Goal: Information Seeking & Learning: Check status

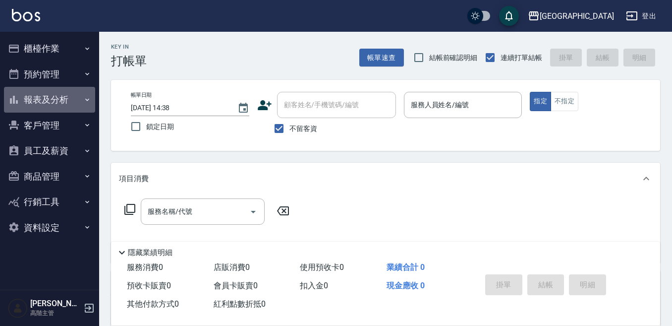
click at [44, 99] on button "報表及分析" at bounding box center [49, 100] width 91 height 26
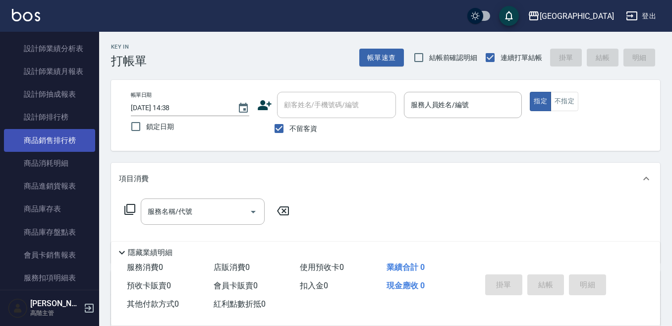
scroll to position [397, 0]
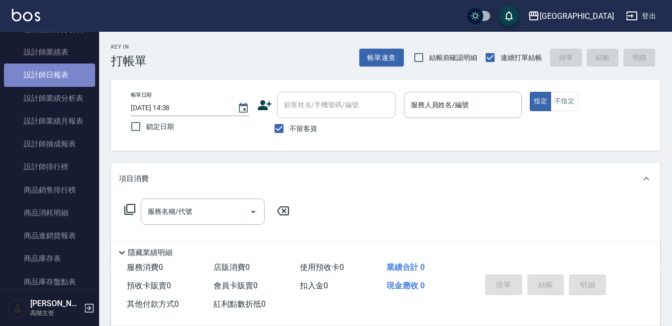
click at [63, 73] on link "設計師日報表" at bounding box center [49, 74] width 91 height 23
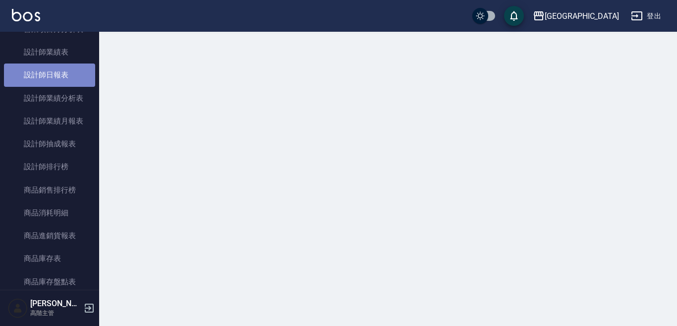
click at [63, 73] on link "設計師日報表" at bounding box center [49, 74] width 91 height 23
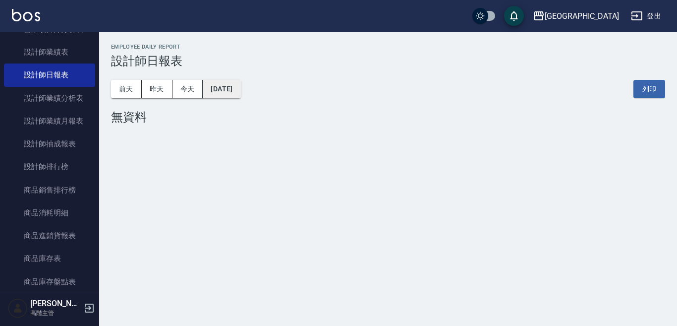
click at [227, 91] on button "[DATE]" at bounding box center [222, 89] width 38 height 18
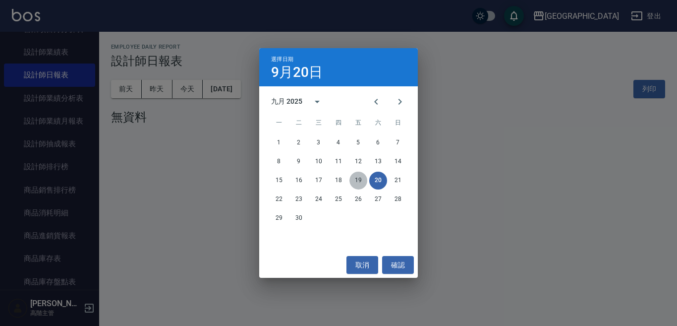
click at [359, 179] on button "19" at bounding box center [358, 181] width 18 height 18
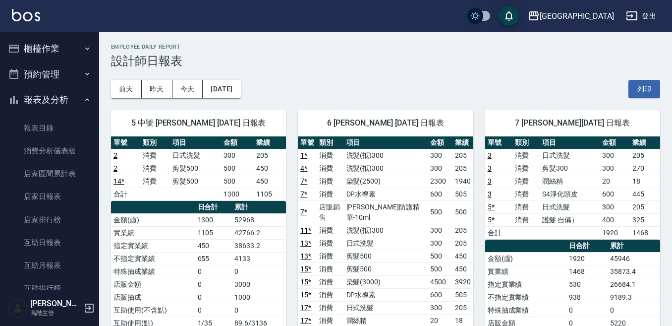
click at [62, 49] on button "櫃檯作業" at bounding box center [49, 49] width 91 height 26
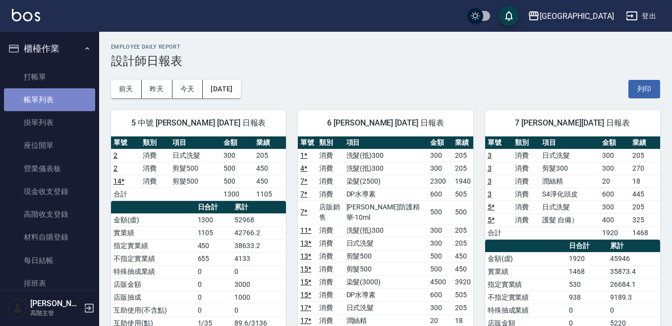
click at [62, 101] on link "帳單列表" at bounding box center [49, 99] width 91 height 23
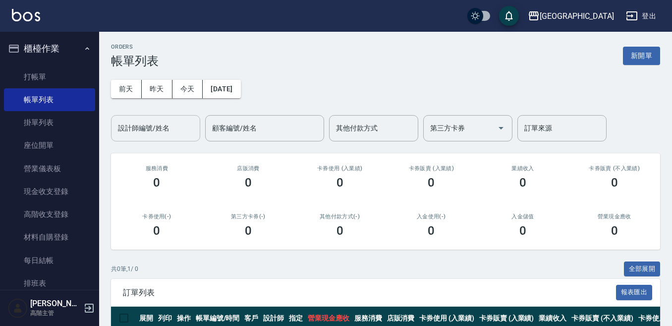
click at [138, 137] on div "設計師編號/姓名" at bounding box center [155, 128] width 89 height 26
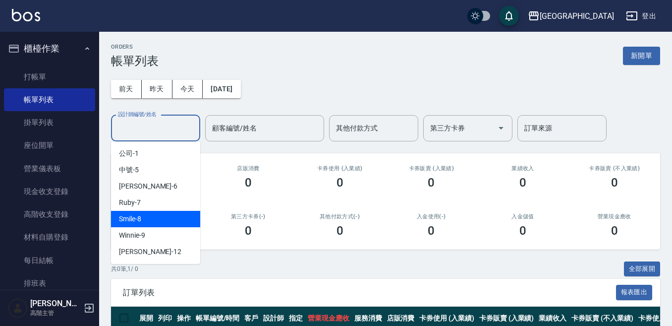
click at [147, 215] on div "Smile -8" at bounding box center [155, 219] width 89 height 16
type input "Smile-8"
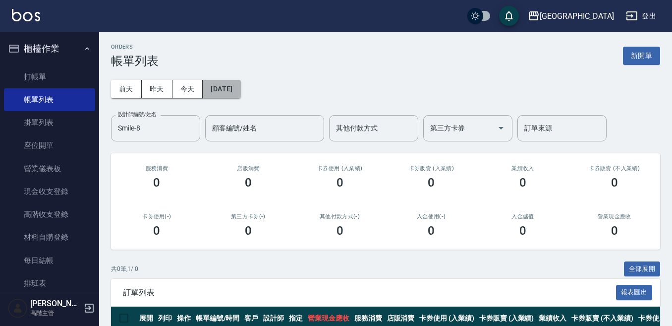
click at [232, 88] on button "[DATE]" at bounding box center [222, 89] width 38 height 18
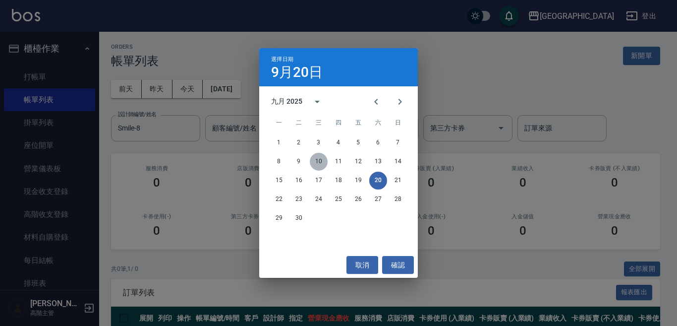
click at [317, 164] on button "10" at bounding box center [319, 162] width 18 height 18
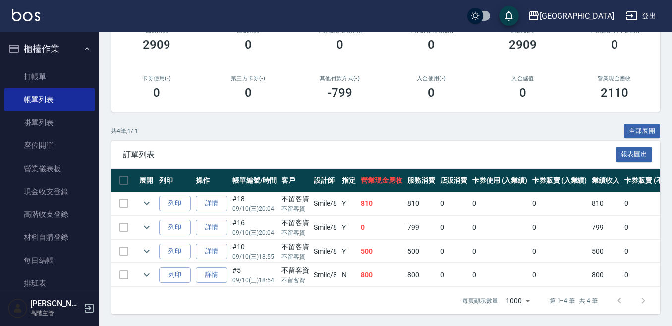
scroll to position [146, 0]
click at [638, 123] on button "全部展開" at bounding box center [642, 130] width 37 height 15
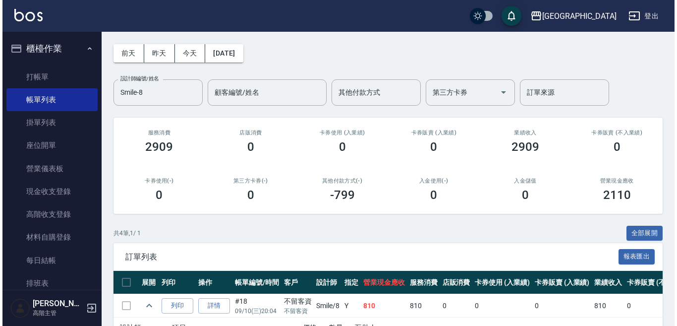
scroll to position [33, 0]
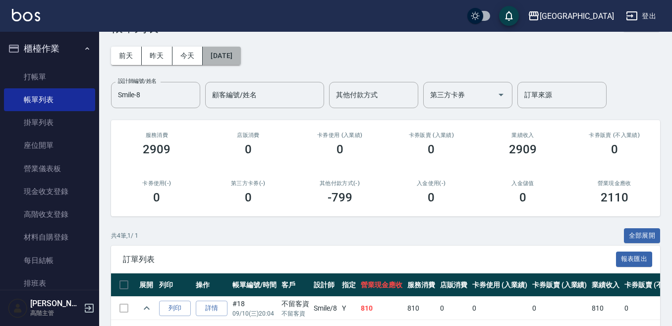
click at [240, 53] on button "[DATE]" at bounding box center [222, 56] width 38 height 18
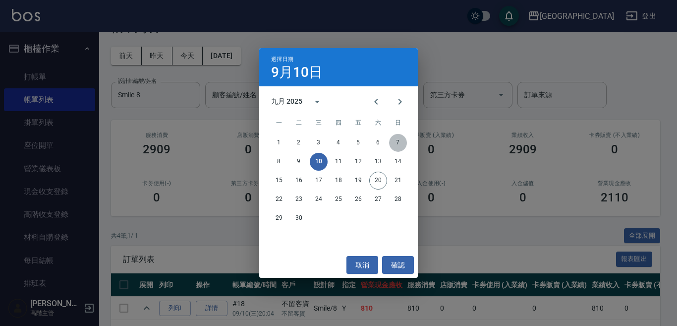
click at [399, 138] on button "7" at bounding box center [398, 143] width 18 height 18
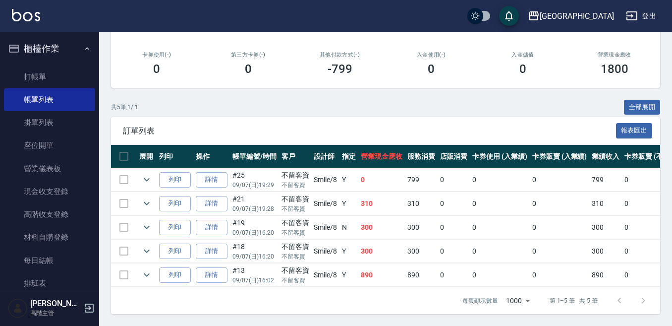
scroll to position [170, 0]
click at [645, 100] on button "全部展開" at bounding box center [642, 107] width 37 height 15
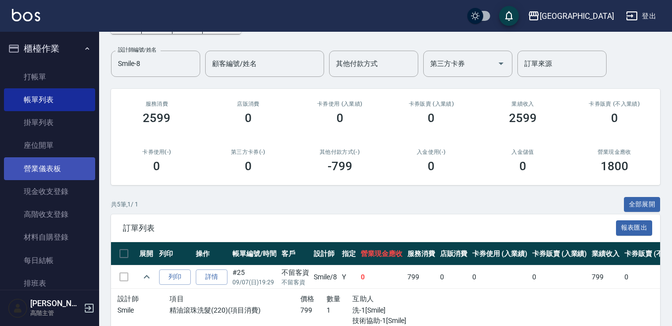
scroll to position [0, 0]
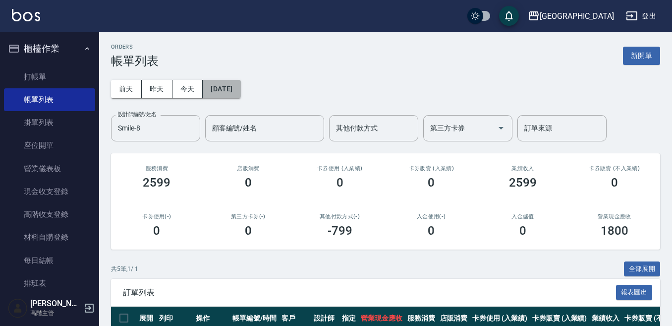
click at [222, 97] on button "[DATE]" at bounding box center [222, 89] width 38 height 18
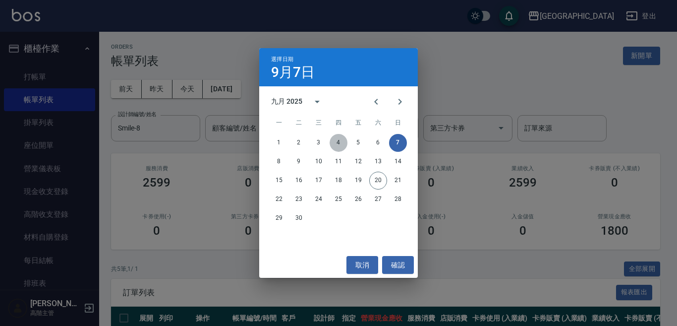
click at [341, 141] on button "4" at bounding box center [339, 143] width 18 height 18
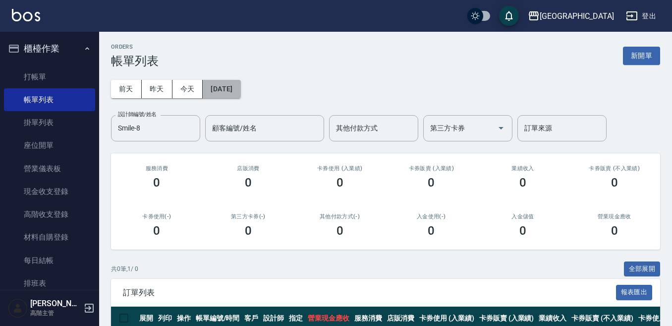
click at [240, 89] on button "[DATE]" at bounding box center [222, 89] width 38 height 18
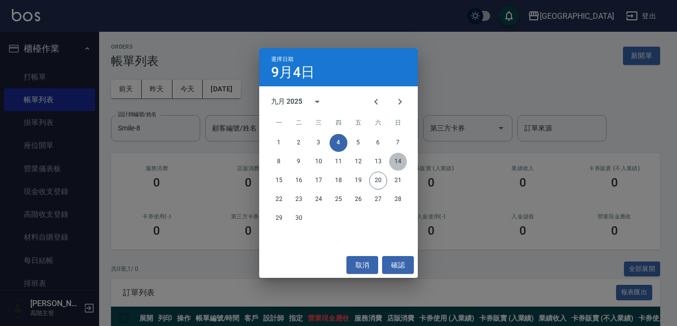
click at [400, 164] on button "14" at bounding box center [398, 162] width 18 height 18
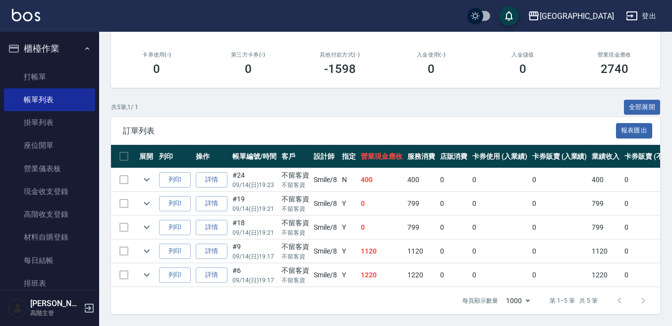
scroll to position [170, 0]
click at [642, 100] on button "全部展開" at bounding box center [642, 107] width 37 height 15
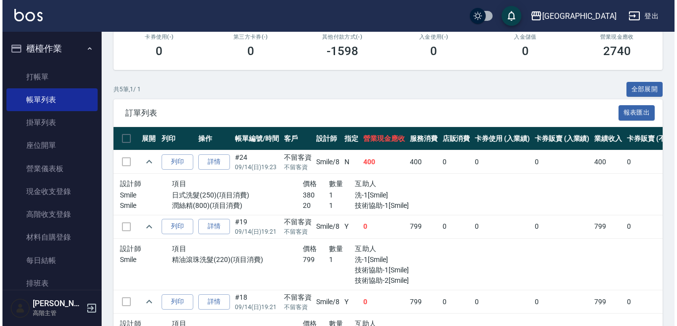
scroll to position [30, 0]
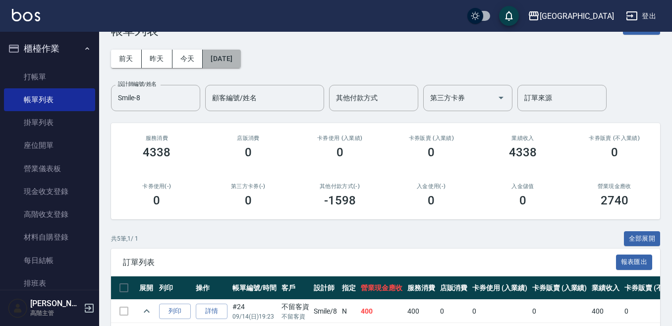
click at [219, 60] on button "[DATE]" at bounding box center [222, 59] width 38 height 18
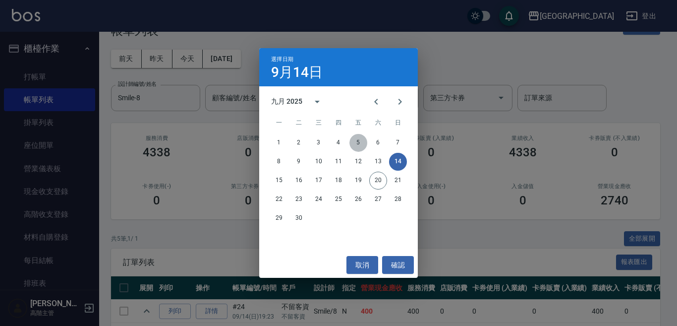
click at [356, 140] on button "5" at bounding box center [358, 143] width 18 height 18
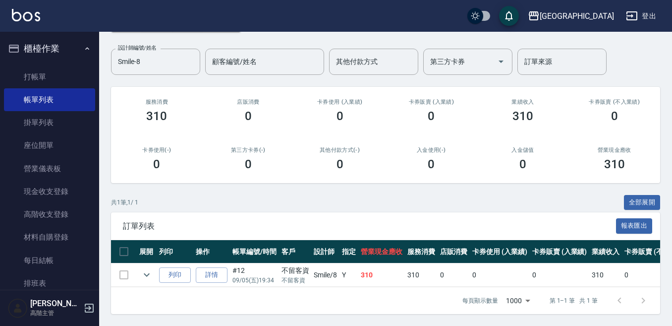
scroll to position [75, 0]
click at [648, 195] on button "全部展開" at bounding box center [642, 202] width 37 height 15
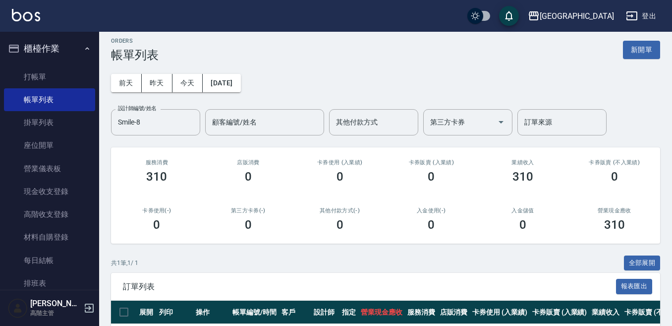
scroll to position [0, 0]
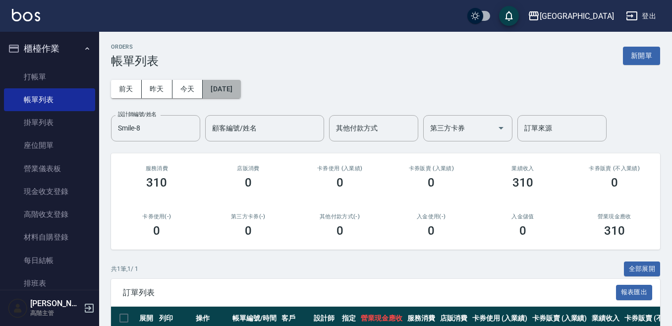
click at [232, 88] on button "[DATE]" at bounding box center [222, 89] width 38 height 18
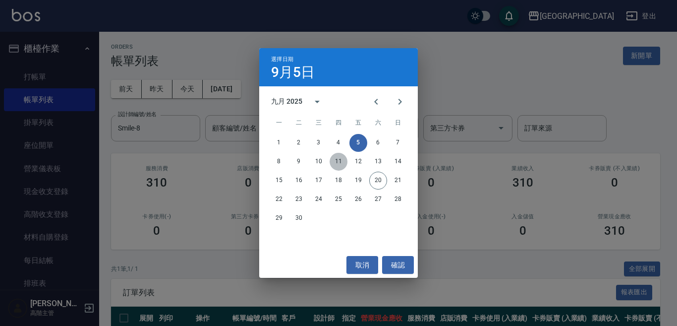
click at [334, 165] on button "11" at bounding box center [339, 162] width 18 height 18
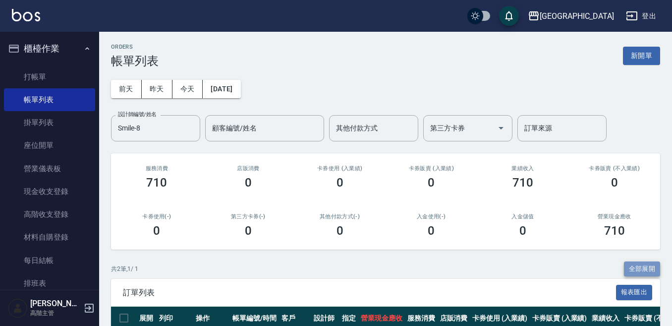
click at [653, 266] on button "全部展開" at bounding box center [642, 268] width 37 height 15
click at [234, 88] on button "[DATE]" at bounding box center [222, 89] width 38 height 18
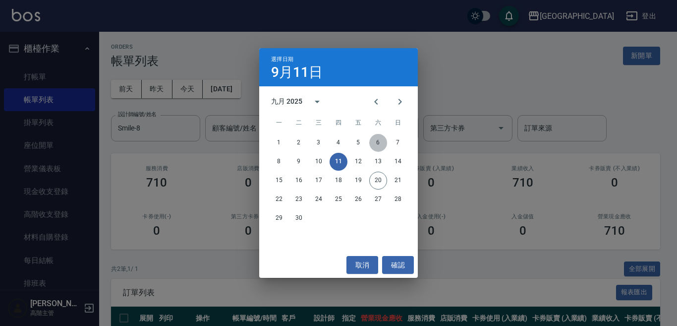
click at [376, 142] on button "6" at bounding box center [378, 143] width 18 height 18
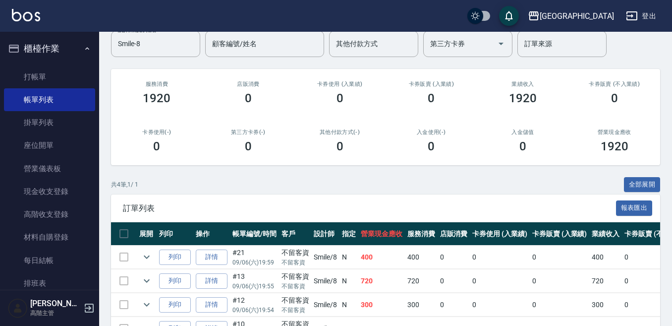
scroll to position [146, 0]
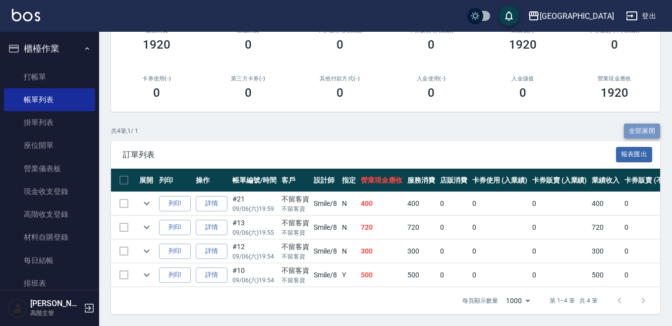
click at [628, 124] on button "全部展開" at bounding box center [642, 130] width 37 height 15
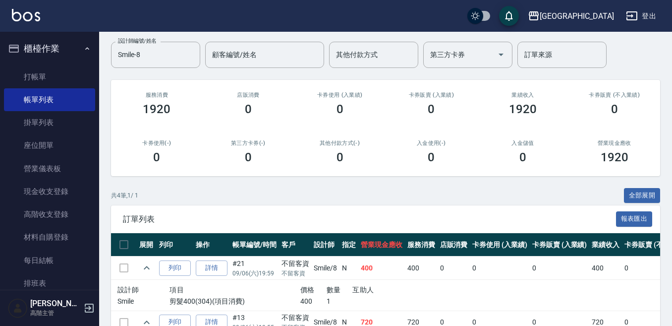
scroll to position [0, 0]
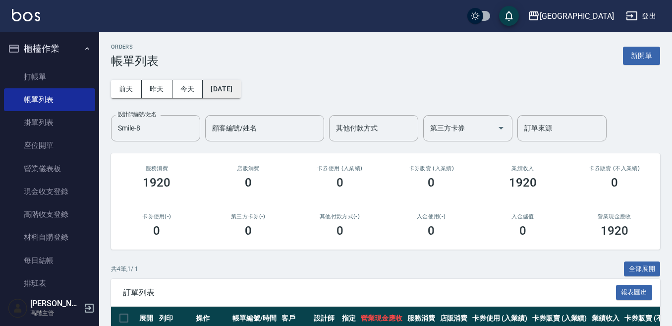
click at [232, 84] on button "[DATE]" at bounding box center [222, 89] width 38 height 18
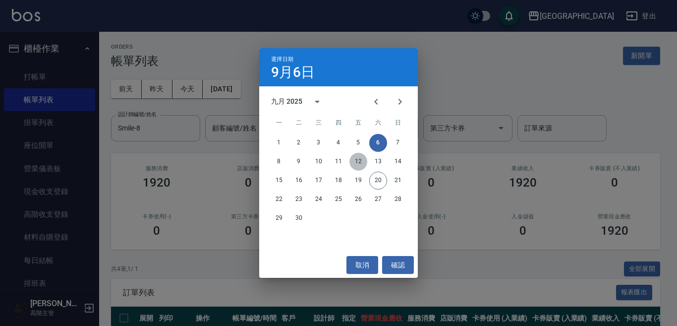
click at [353, 162] on button "12" at bounding box center [358, 162] width 18 height 18
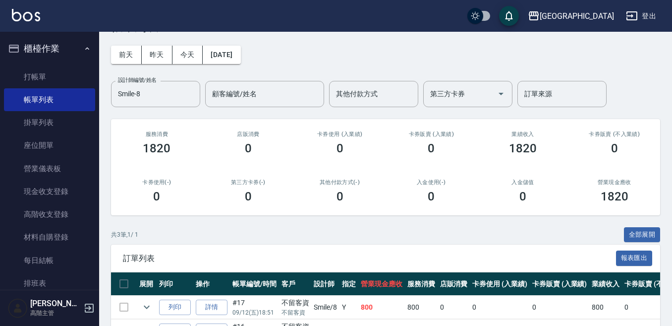
scroll to position [122, 0]
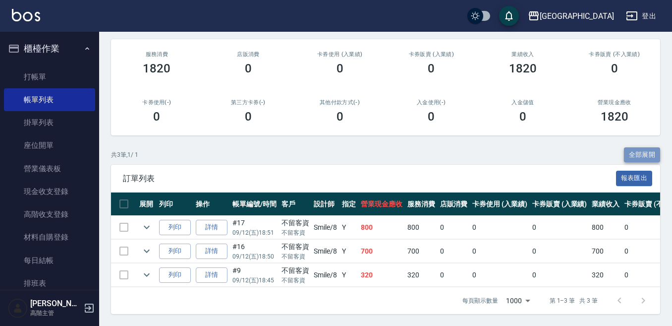
click at [642, 147] on button "全部展開" at bounding box center [642, 154] width 37 height 15
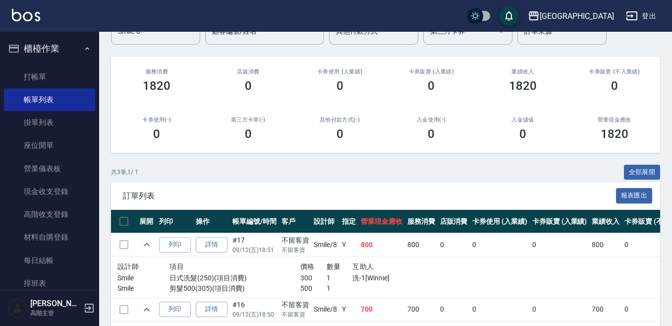
scroll to position [0, 0]
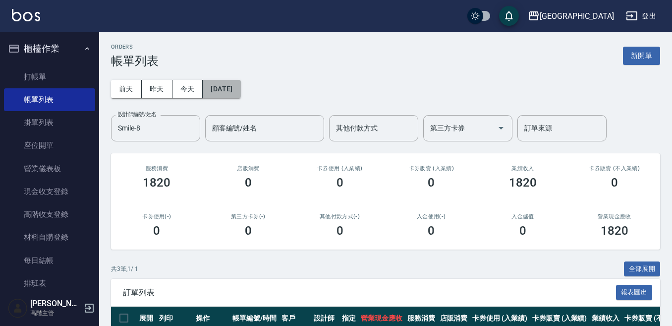
click at [232, 82] on button "[DATE]" at bounding box center [222, 89] width 38 height 18
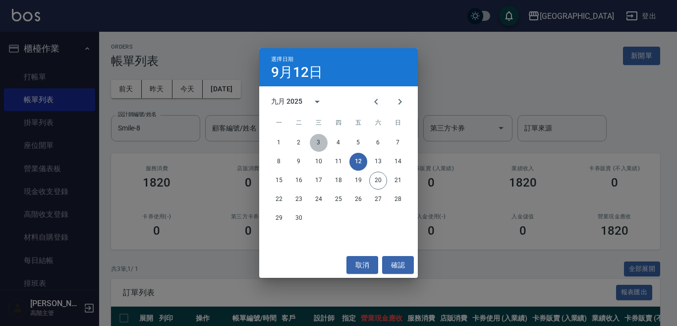
click at [313, 145] on button "3" at bounding box center [319, 143] width 18 height 18
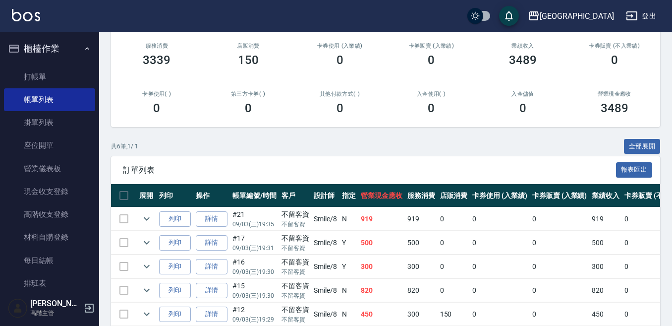
scroll to position [194, 0]
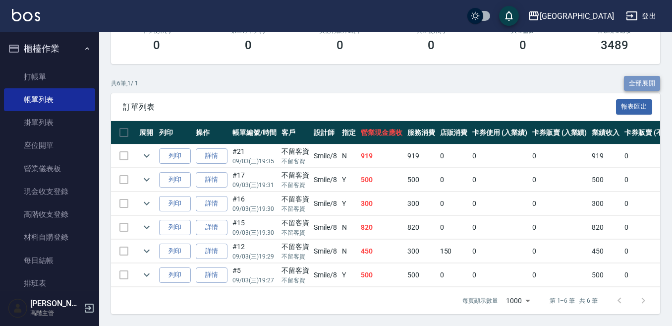
click at [648, 76] on button "全部展開" at bounding box center [642, 83] width 37 height 15
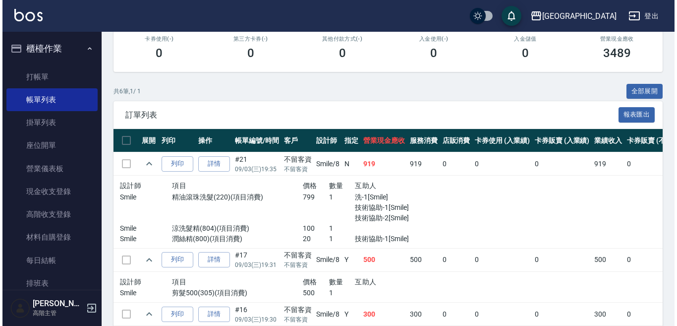
scroll to position [45, 0]
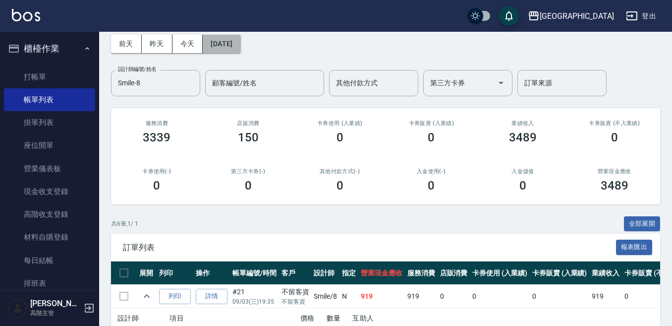
click at [236, 36] on button "[DATE]" at bounding box center [222, 44] width 38 height 18
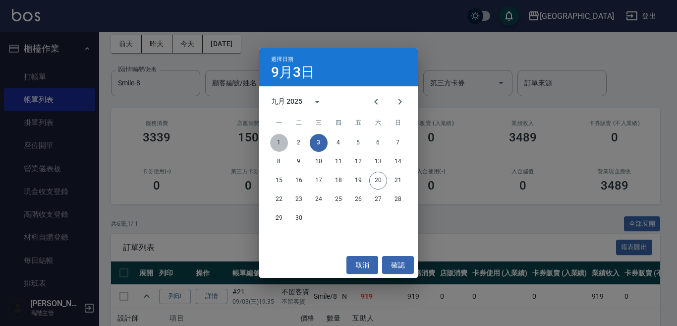
click at [280, 143] on button "1" at bounding box center [279, 143] width 18 height 18
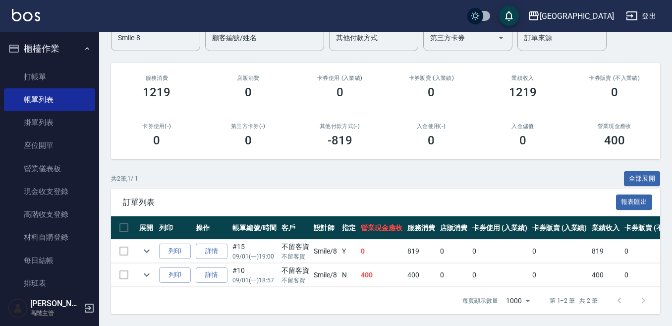
scroll to position [99, 0]
click at [645, 171] on button "全部展開" at bounding box center [642, 178] width 37 height 15
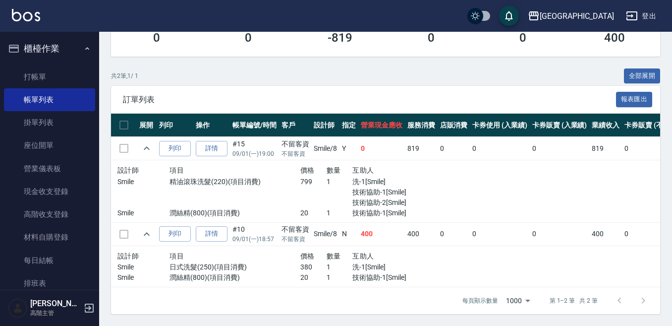
scroll to position [201, 0]
drag, startPoint x: 426, startPoint y: 83, endPoint x: 414, endPoint y: 72, distance: 15.8
click at [425, 86] on div "訂單列表 報表匯出" at bounding box center [385, 99] width 549 height 27
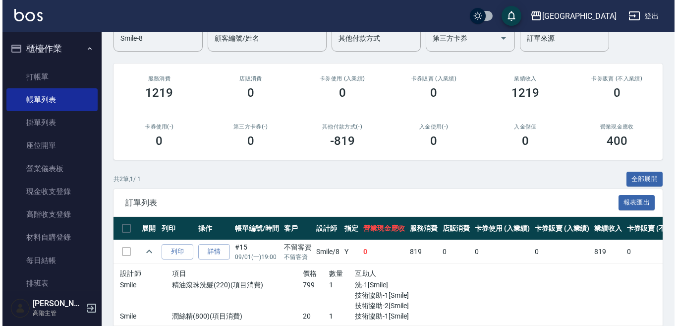
scroll to position [3, 0]
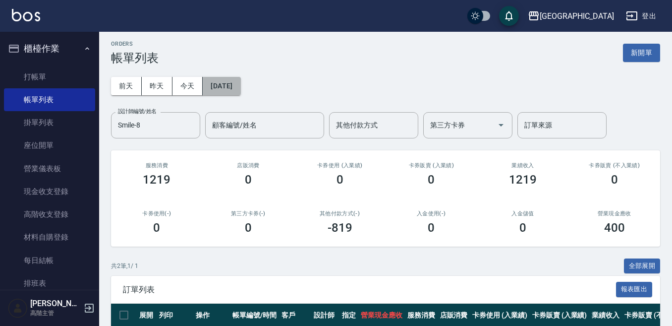
click at [212, 87] on button "[DATE]" at bounding box center [222, 86] width 38 height 18
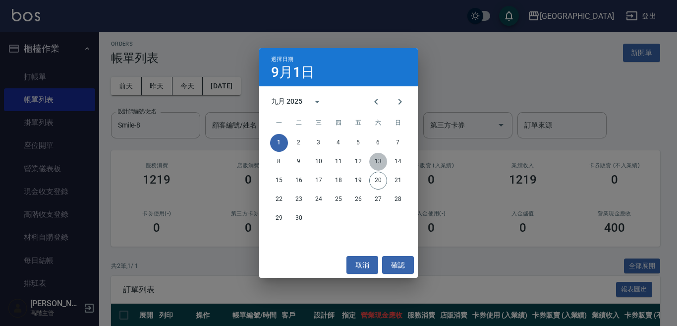
click at [376, 158] on button "13" at bounding box center [378, 162] width 18 height 18
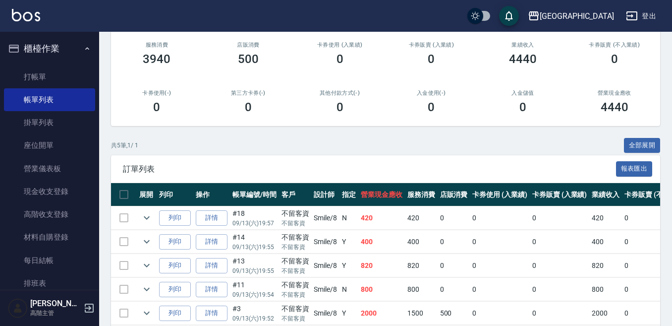
scroll to position [149, 0]
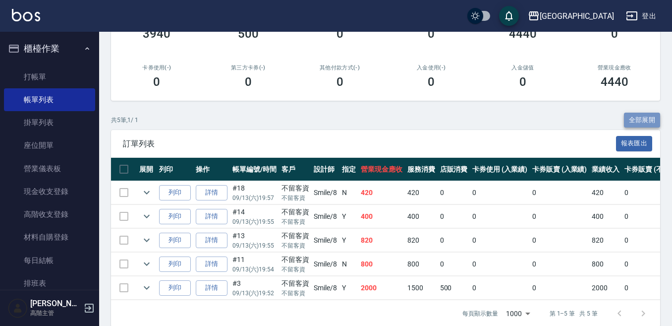
click at [642, 123] on button "全部展開" at bounding box center [642, 120] width 37 height 15
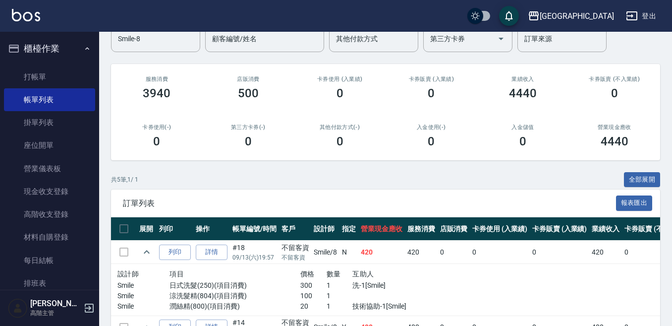
scroll to position [0, 0]
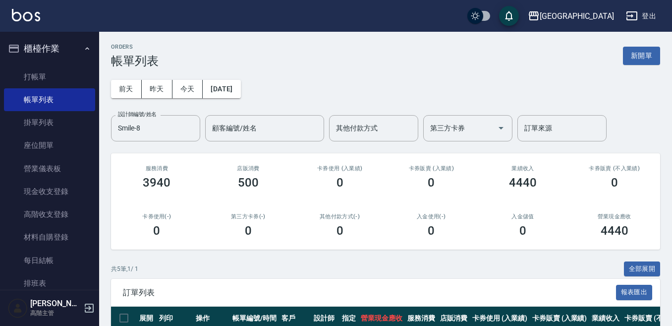
click at [251, 98] on div "[DATE] [DATE] [DATE] [DATE] 設計師編號/姓名 Smile-8 設計師編號/姓名 顧客編號/姓名 顧客編號/姓名 其他付款方式 其他…" at bounding box center [385, 104] width 549 height 73
click at [232, 82] on button "[DATE]" at bounding box center [222, 89] width 38 height 18
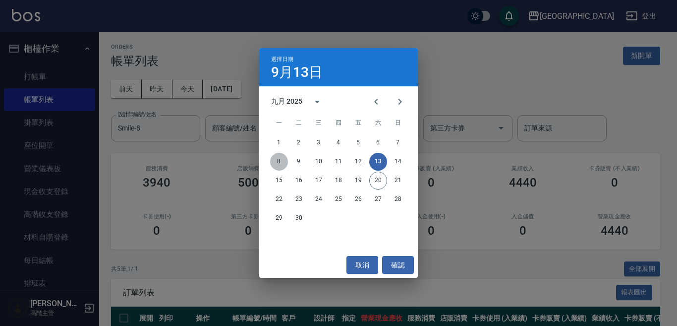
click at [281, 164] on button "8" at bounding box center [279, 162] width 18 height 18
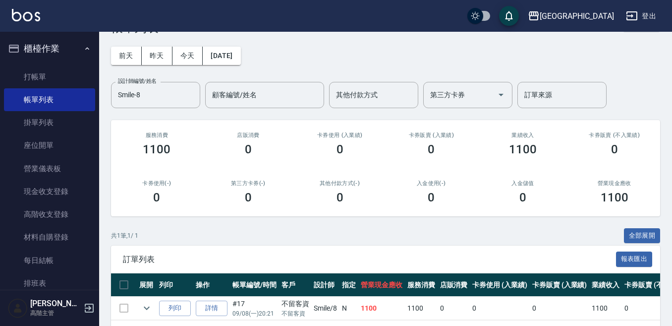
scroll to position [75, 0]
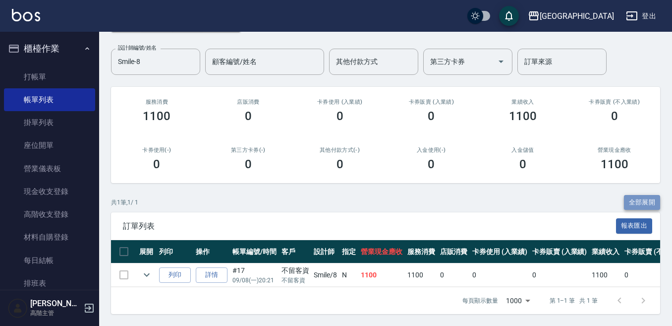
click at [650, 195] on button "全部展開" at bounding box center [642, 202] width 37 height 15
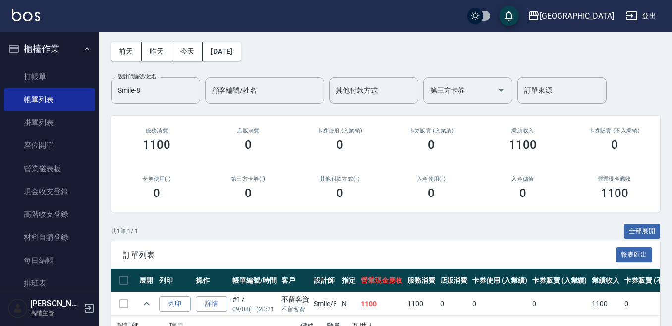
scroll to position [0, 0]
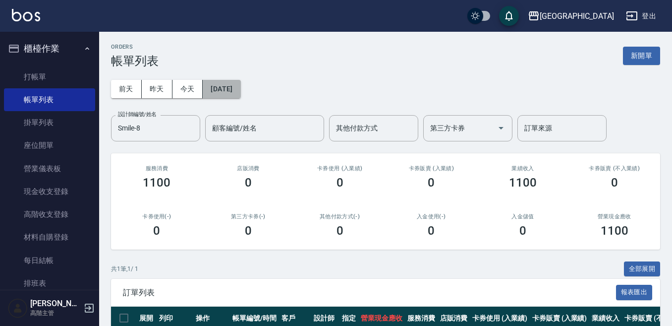
click at [240, 95] on button "[DATE]" at bounding box center [222, 89] width 38 height 18
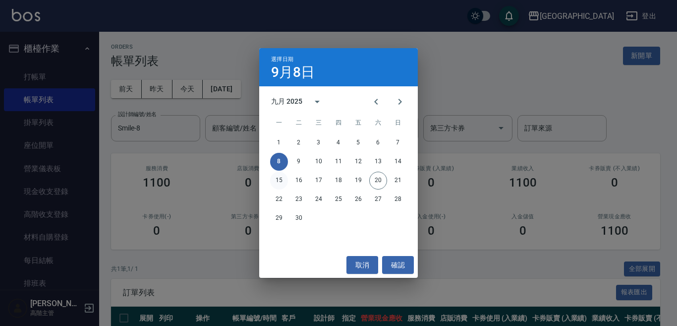
click at [284, 178] on button "15" at bounding box center [279, 181] width 18 height 18
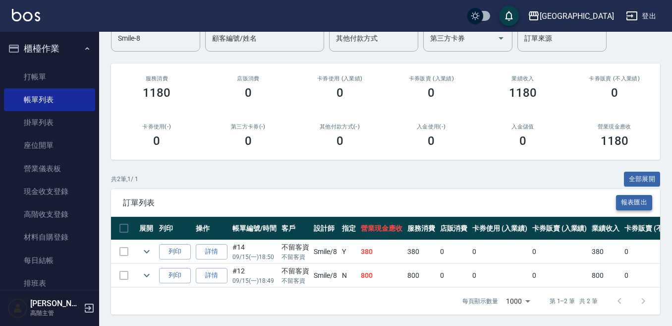
scroll to position [99, 0]
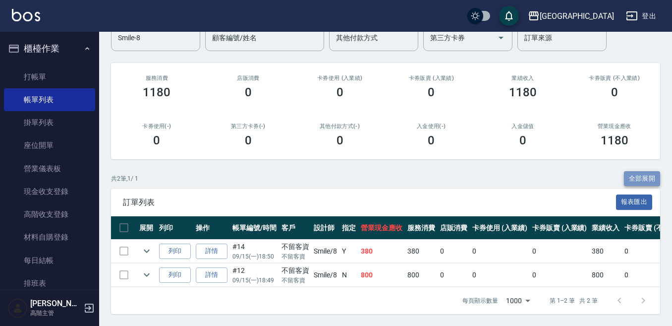
click at [643, 171] on button "全部展開" at bounding box center [642, 178] width 37 height 15
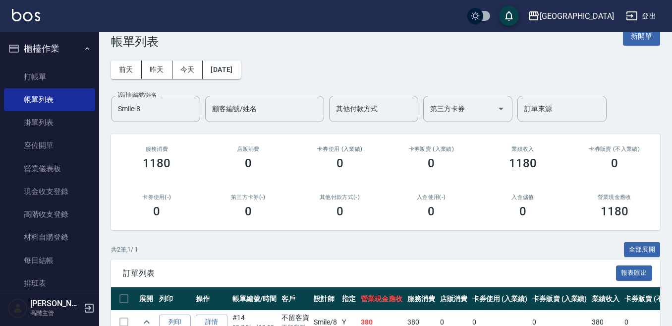
scroll to position [0, 0]
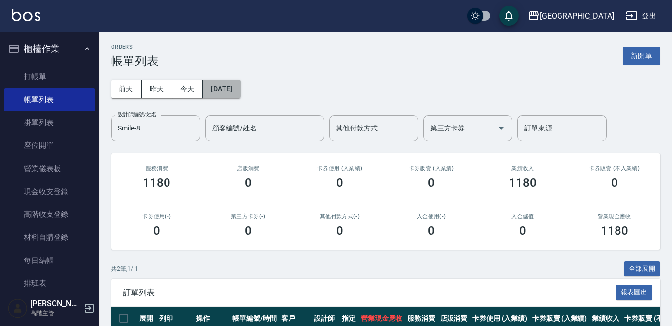
click at [235, 86] on button "[DATE]" at bounding box center [222, 89] width 38 height 18
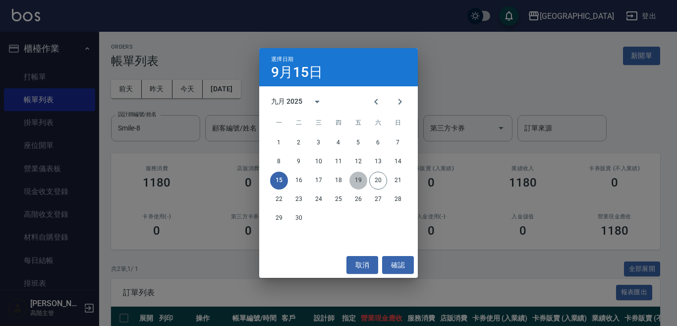
click at [360, 181] on button "19" at bounding box center [358, 181] width 18 height 18
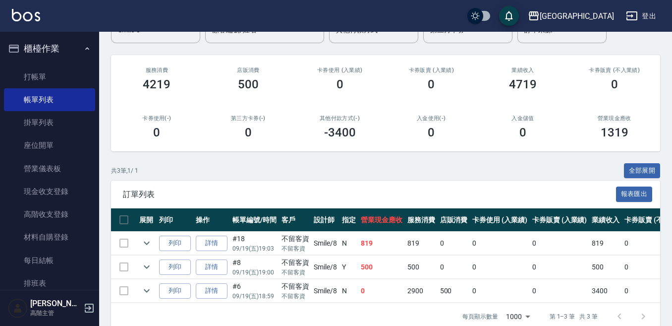
scroll to position [99, 0]
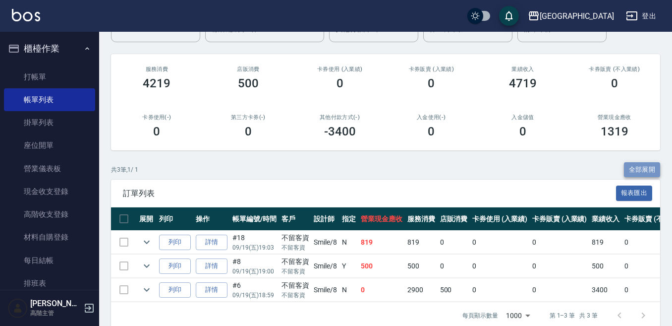
click at [653, 167] on button "全部展開" at bounding box center [642, 169] width 37 height 15
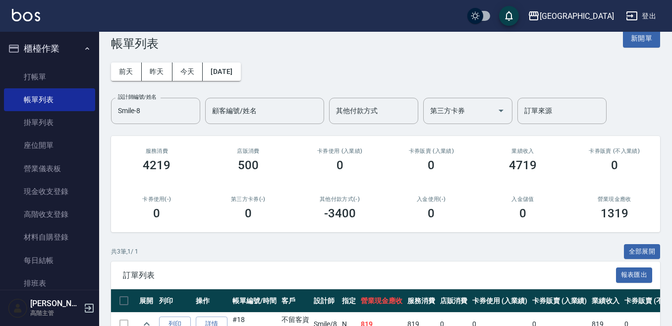
scroll to position [0, 0]
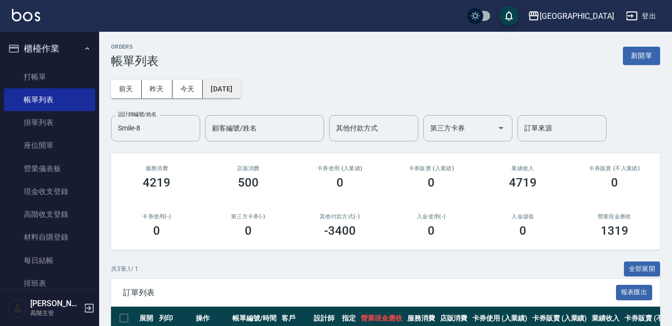
click at [240, 92] on button "[DATE]" at bounding box center [222, 89] width 38 height 18
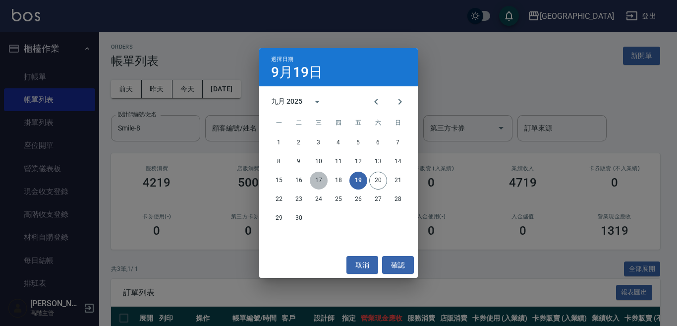
click at [320, 182] on button "17" at bounding box center [319, 181] width 18 height 18
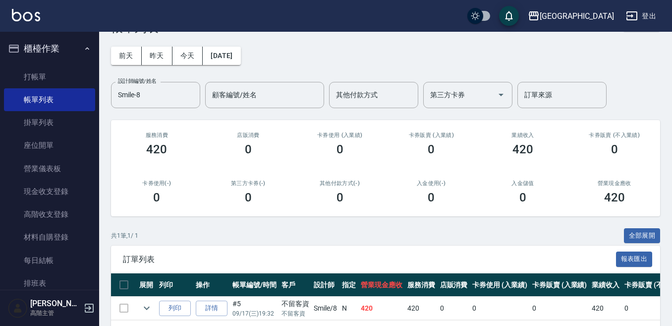
scroll to position [75, 0]
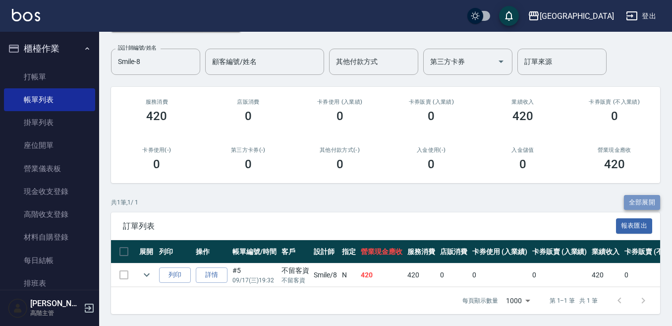
click at [638, 195] on button "全部展開" at bounding box center [642, 202] width 37 height 15
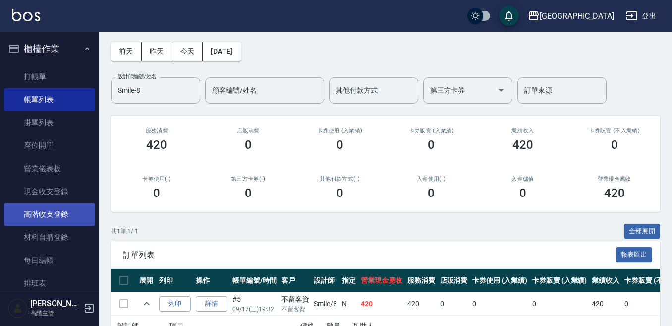
scroll to position [0, 0]
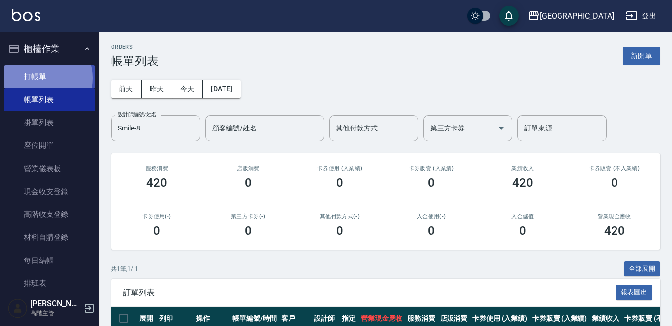
click at [41, 78] on link "打帳單" at bounding box center [49, 76] width 91 height 23
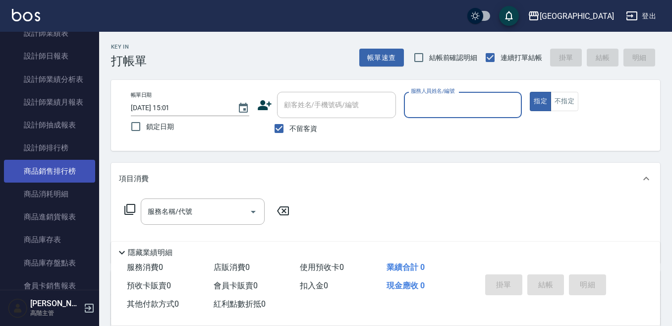
scroll to position [644, 0]
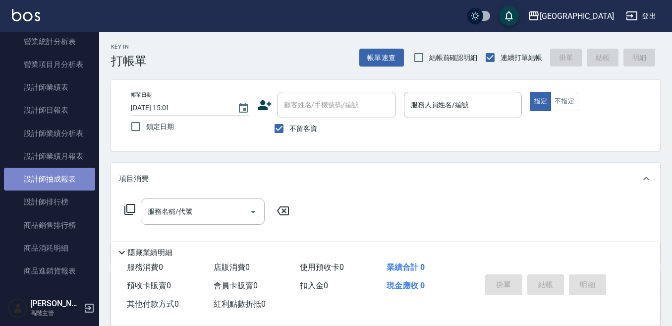
click at [70, 177] on link "設計師抽成報表" at bounding box center [49, 179] width 91 height 23
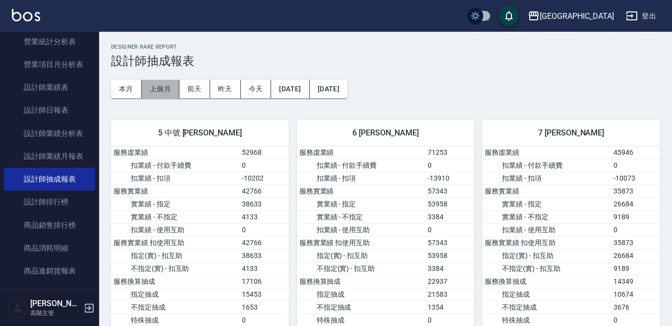
click at [161, 96] on button "上個月" at bounding box center [161, 89] width 38 height 18
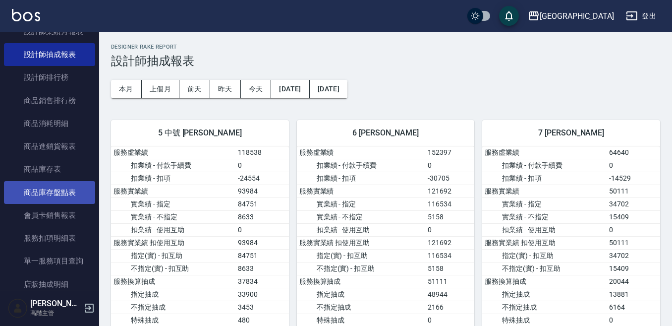
scroll to position [793, 0]
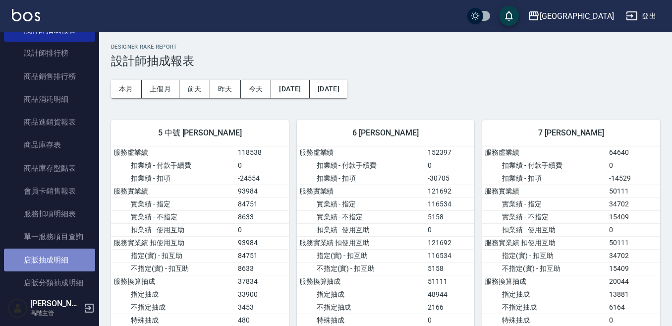
click at [64, 264] on link "店販抽成明細" at bounding box center [49, 259] width 91 height 23
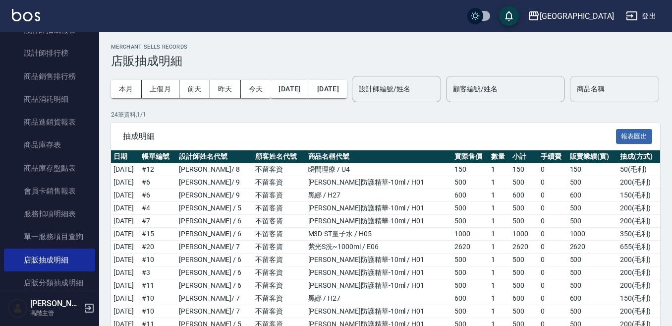
click at [575, 98] on input "商品名稱" at bounding box center [615, 88] width 80 height 17
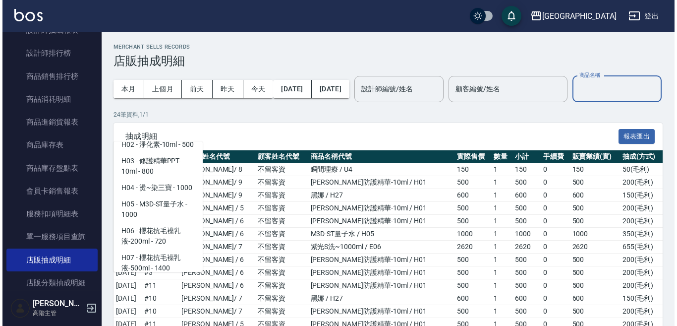
scroll to position [347, 0]
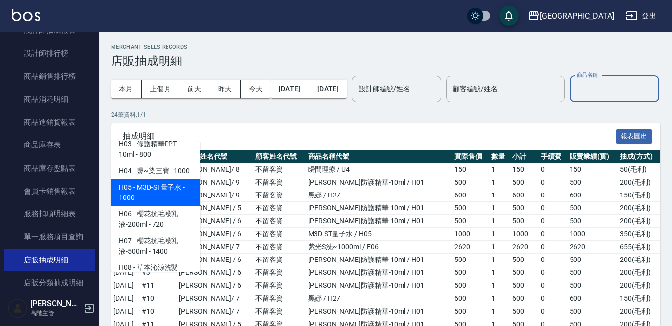
click at [159, 199] on span "H05 - M3D-ST量子水 - 1000" at bounding box center [155, 192] width 89 height 27
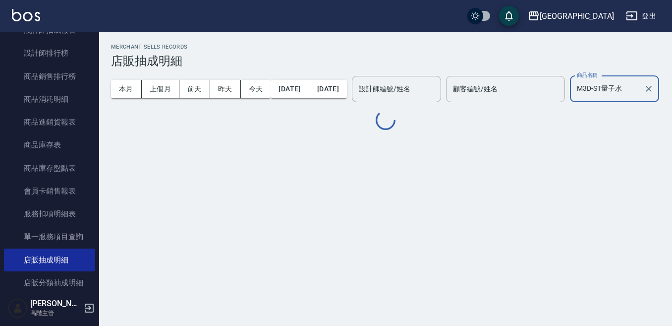
type input "M3D-ST量子水"
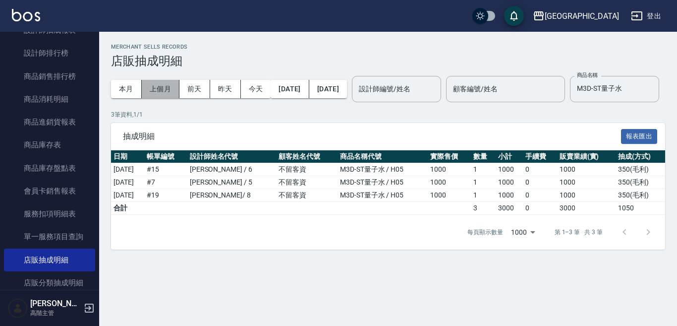
click at [156, 89] on button "上個月" at bounding box center [161, 89] width 38 height 18
